Goal: Information Seeking & Learning: Get advice/opinions

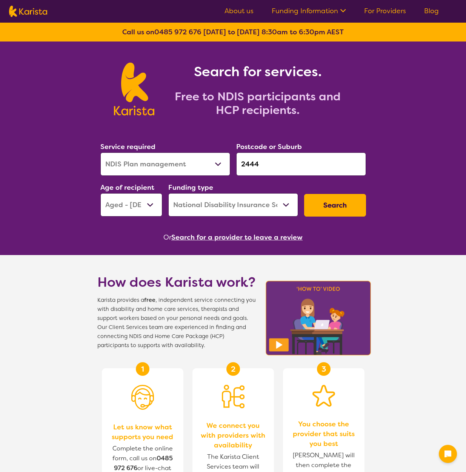
select select "NDIS Plan management"
select select "AG"
select select "NDIS"
click at [325, 203] on button "Search" at bounding box center [335, 205] width 62 height 23
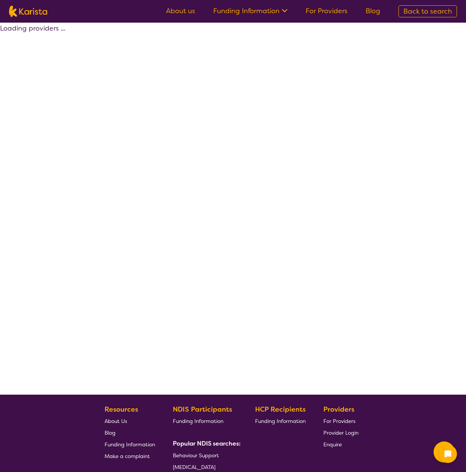
select select "by_score"
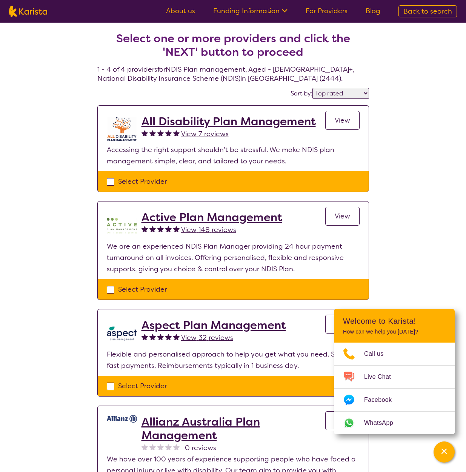
click at [204, 135] on span "View 7 reviews" at bounding box center [205, 133] width 48 height 9
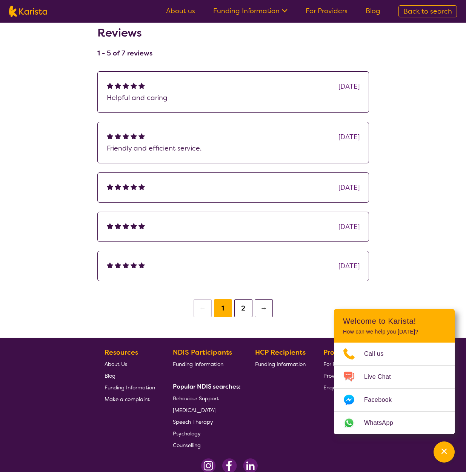
scroll to position [113, 0]
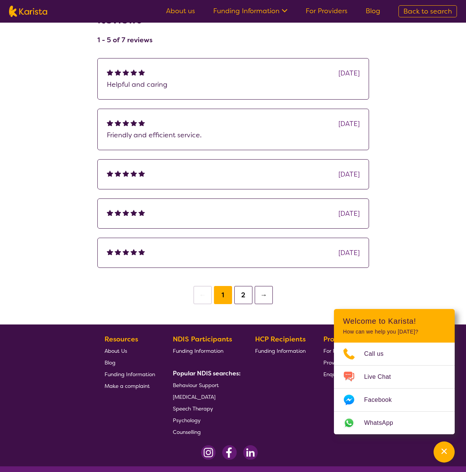
click at [167, 164] on div "[DATE]" at bounding box center [233, 174] width 272 height 30
click at [241, 292] on button "2" at bounding box center [243, 295] width 18 height 18
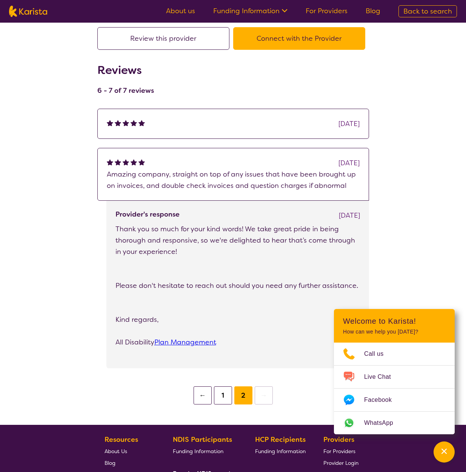
scroll to position [113, 0]
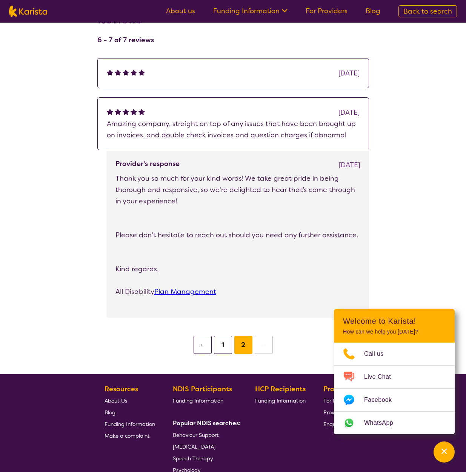
click at [201, 343] on button "←" at bounding box center [203, 345] width 18 height 18
